Goal: Check status: Check status

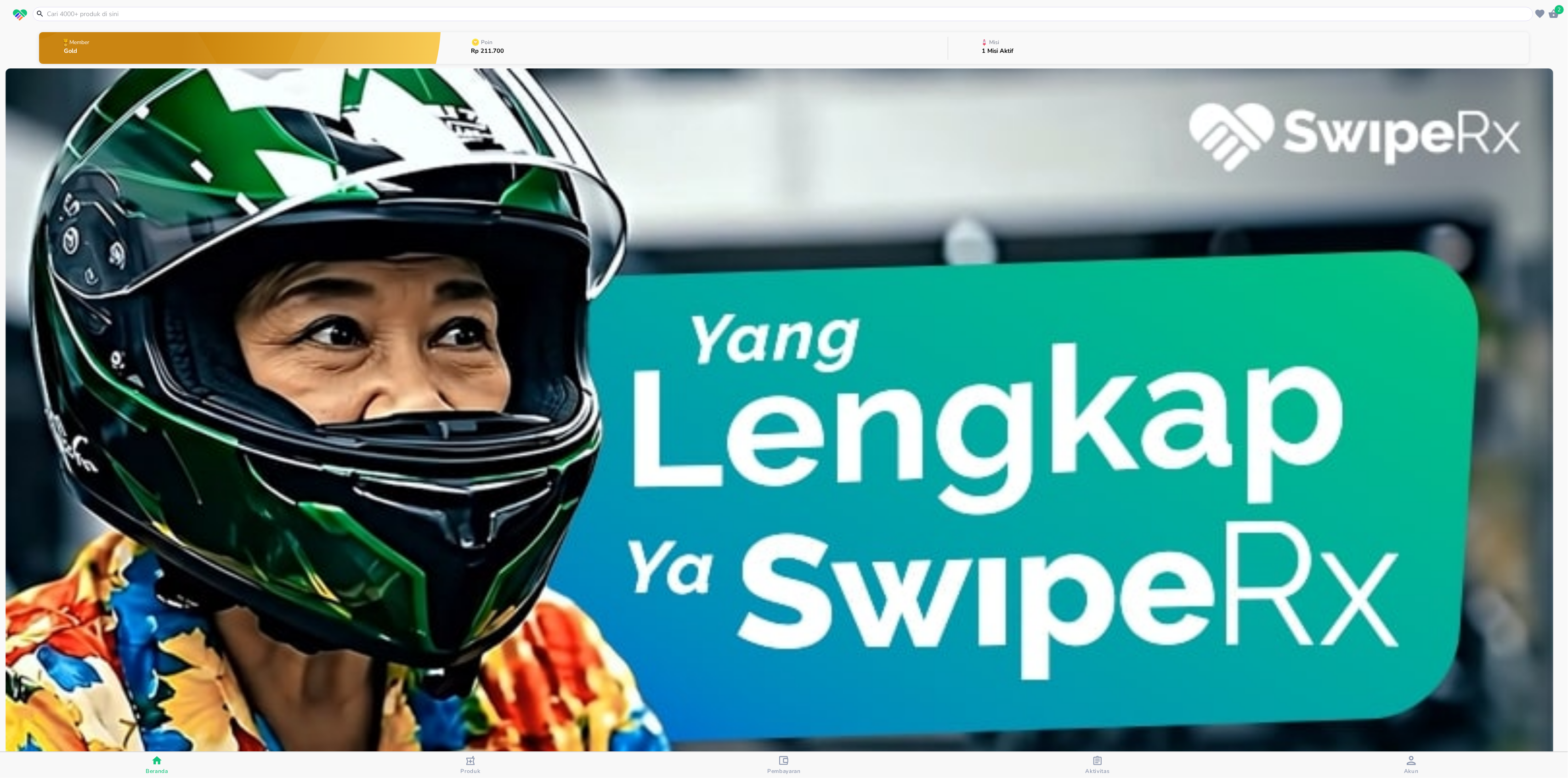
click at [1096, 760] on icon "button" at bounding box center [1098, 761] width 9 height 9
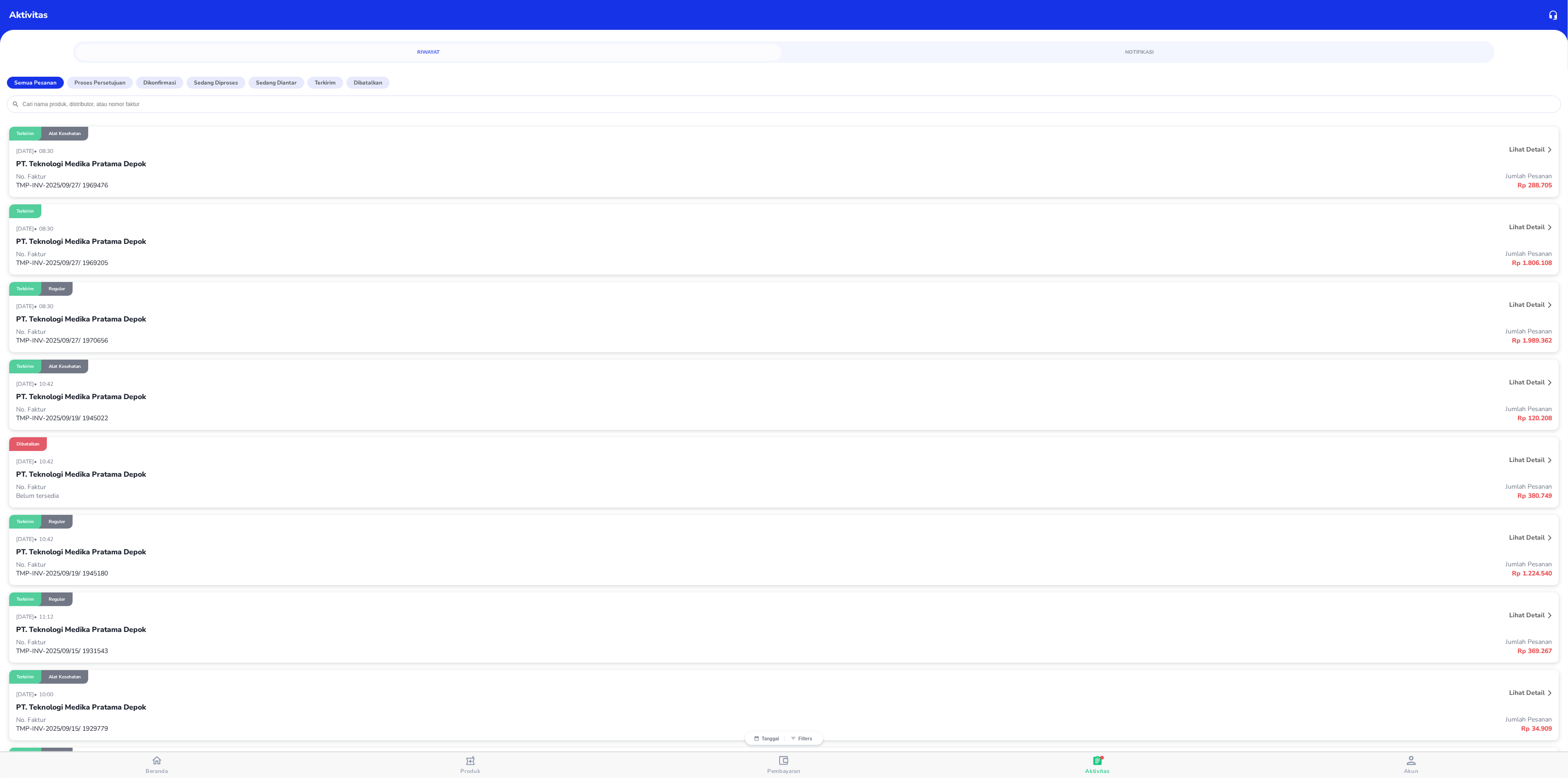
click at [179, 116] on div at bounding box center [784, 104] width 1568 height 26
click at [182, 105] on input "search" at bounding box center [789, 103] width 1535 height 7
paste input "25092701305735k0Dke3BjCw"
type input "25092701305735k0Dke3BjCw"
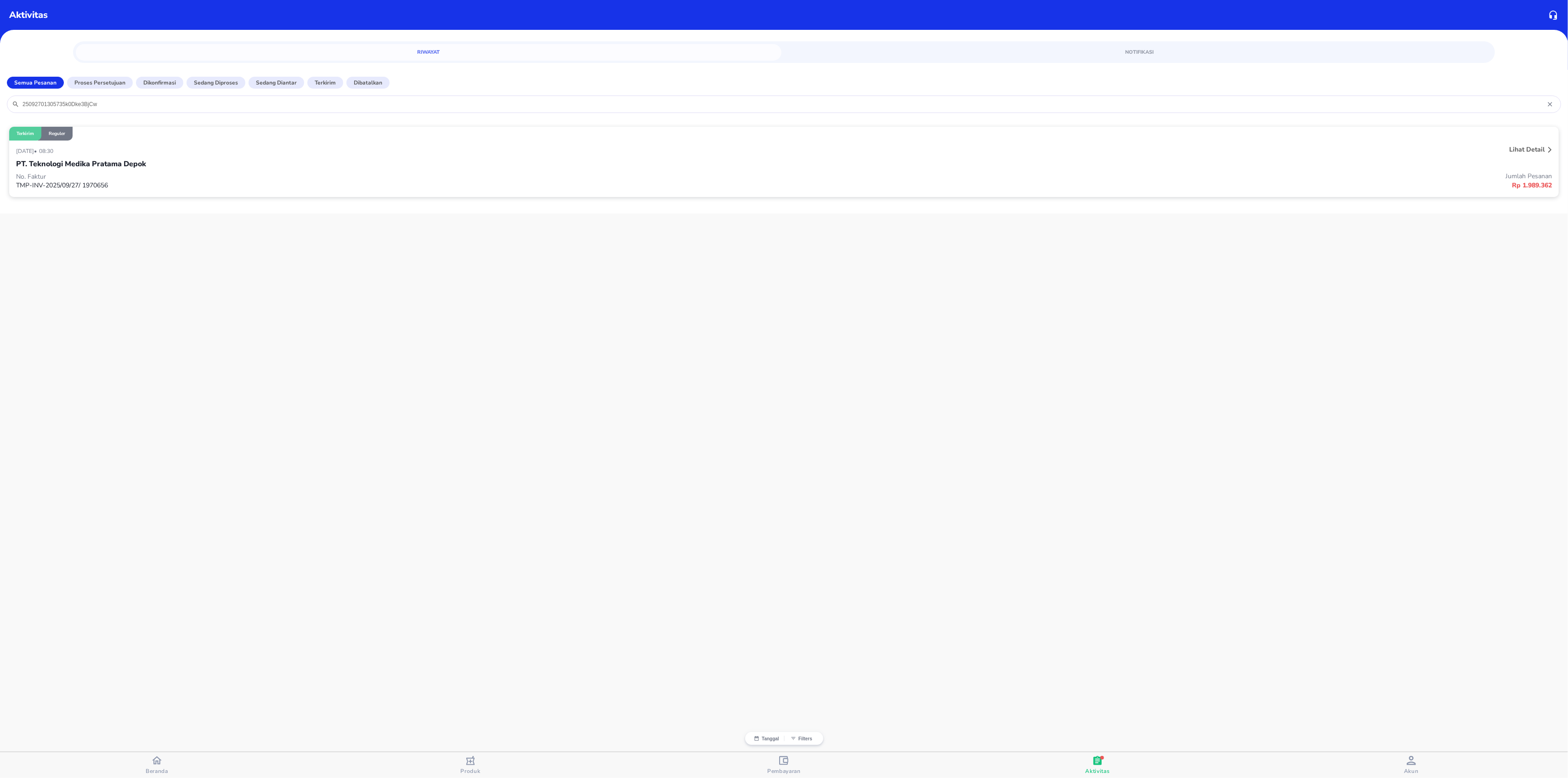
click at [114, 173] on p "No. Faktur" at bounding box center [400, 176] width 768 height 9
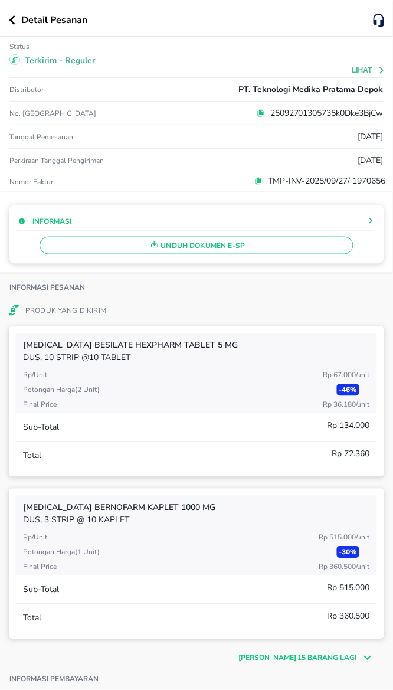
click at [24, 510] on p "[MEDICAL_DATA] Bernofarm KAPLET 1000 MG" at bounding box center [196, 508] width 347 height 12
copy p "[MEDICAL_DATA]"
